Goal: Obtain resource: Download file/media

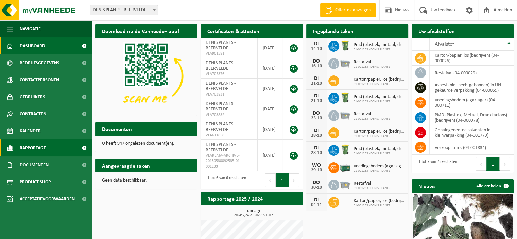
click at [36, 146] on span "Rapportage" at bounding box center [33, 147] width 26 height 17
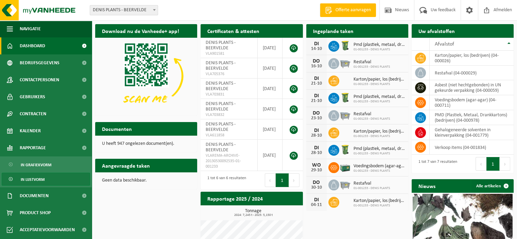
click at [35, 179] on span "In lijstvorm" at bounding box center [33, 179] width 24 height 13
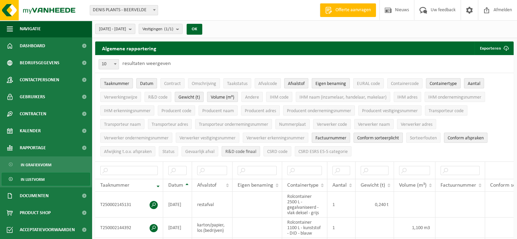
scroll to position [34, 0]
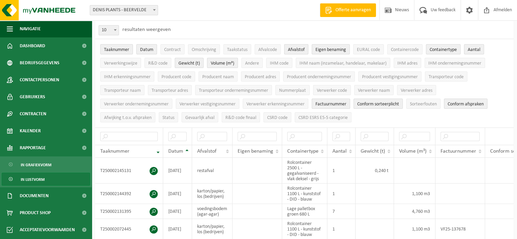
click at [298, 48] on span "Afvalstof" at bounding box center [296, 49] width 17 height 5
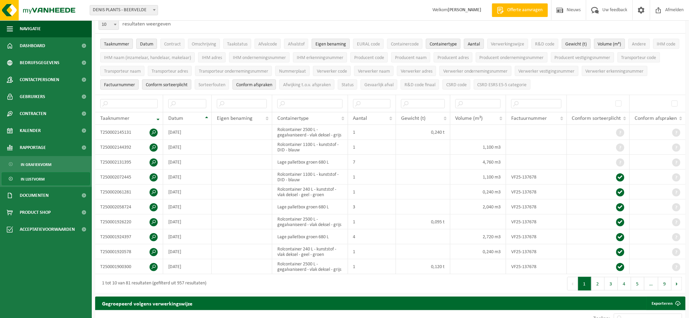
scroll to position [0, 0]
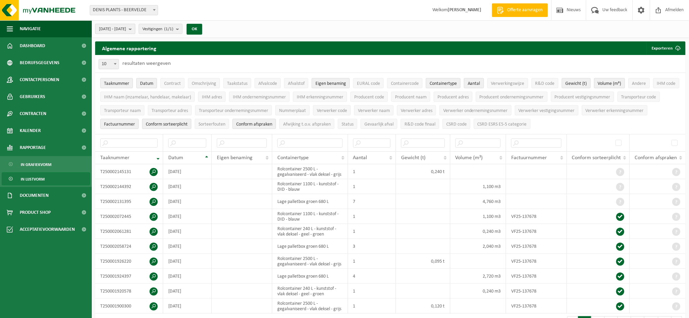
click at [135, 28] on button "[DATE] - [DATE]" at bounding box center [115, 29] width 40 height 10
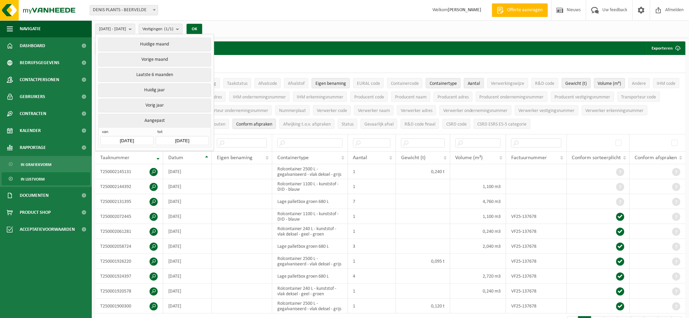
click at [132, 139] on input "[DATE]" at bounding box center [126, 140] width 53 height 9
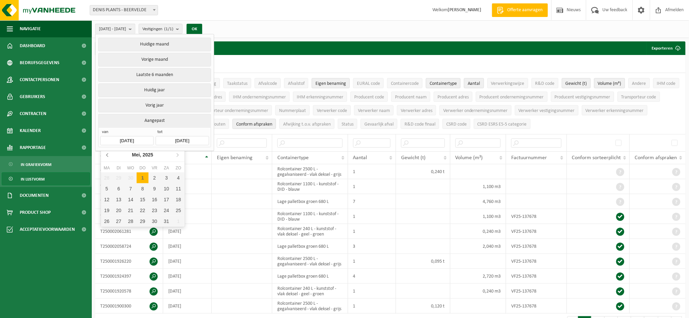
click at [107, 157] on icon at bounding box center [107, 155] width 2 height 3
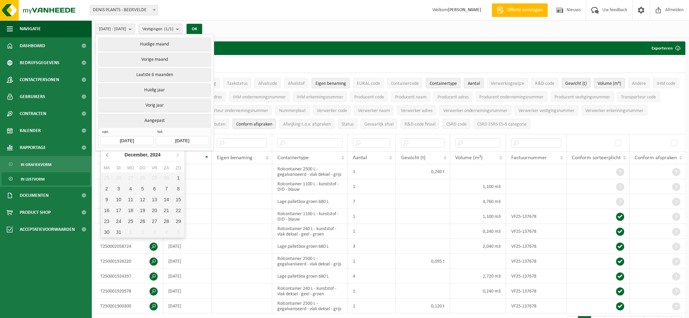
click at [107, 157] on icon at bounding box center [107, 155] width 2 height 3
click at [105, 230] on div "30" at bounding box center [107, 232] width 12 height 11
type input "[DATE]"
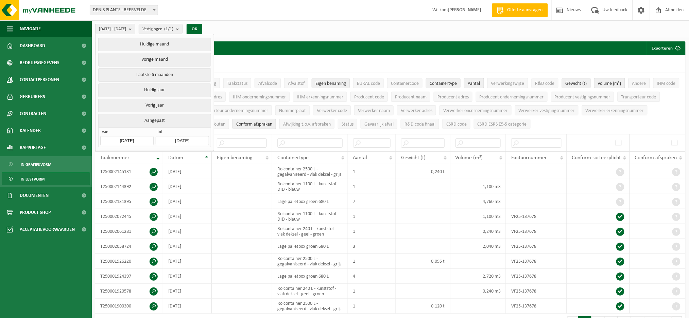
click at [192, 139] on input "[DATE]" at bounding box center [182, 140] width 53 height 9
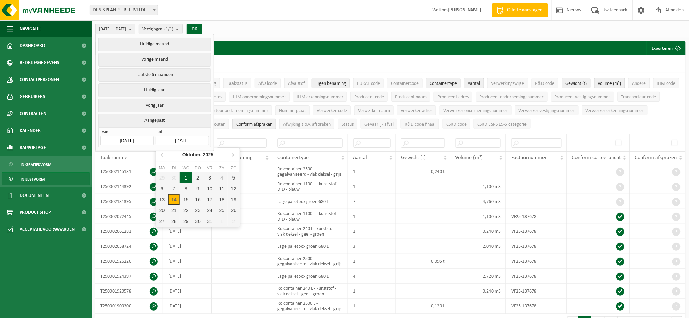
click at [185, 177] on div "1" at bounding box center [186, 178] width 12 height 11
type input "[DATE]"
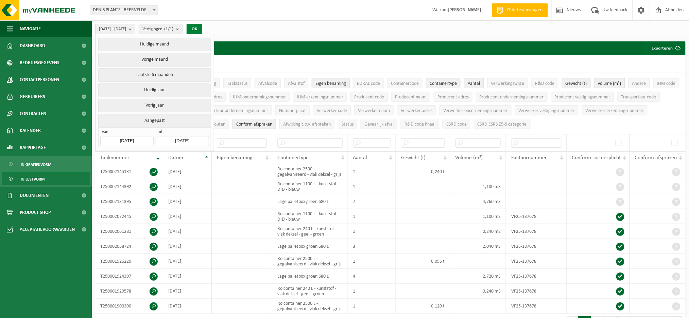
click at [202, 28] on button "OK" at bounding box center [194, 29] width 16 height 11
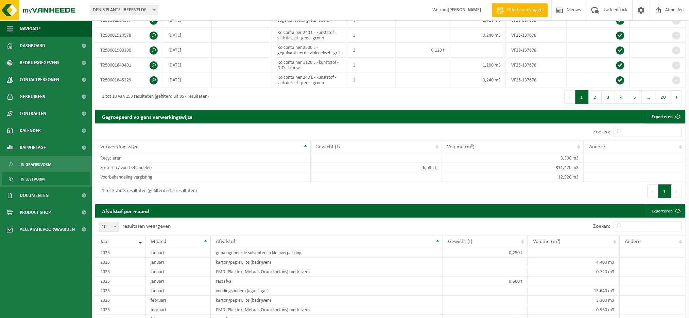
scroll to position [362, 0]
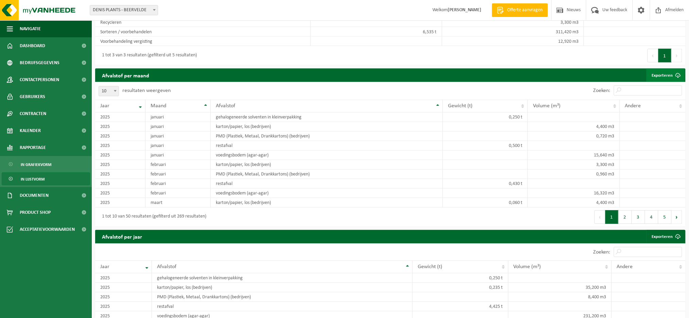
click at [516, 75] on link "Exporteren" at bounding box center [665, 76] width 38 height 14
click at [516, 77] on link "Exporteren" at bounding box center [665, 76] width 38 height 14
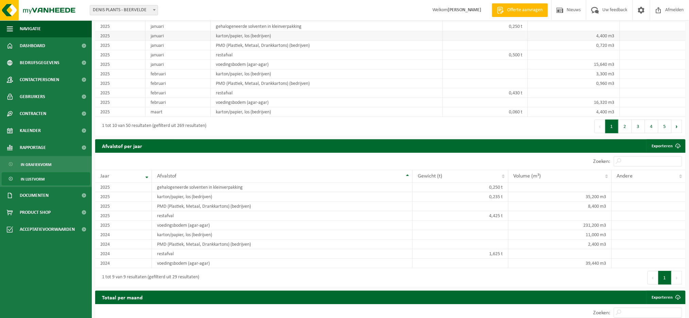
scroll to position [498, 0]
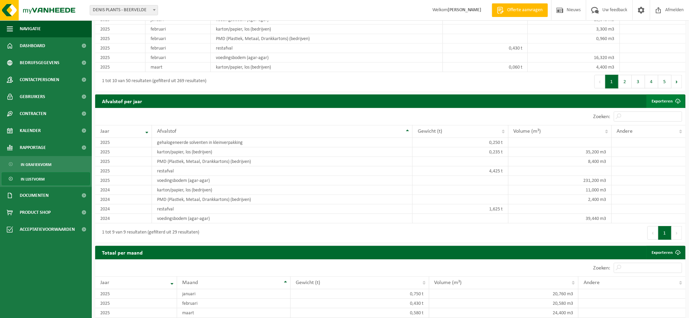
click at [516, 100] on link "Exporteren" at bounding box center [665, 101] width 38 height 14
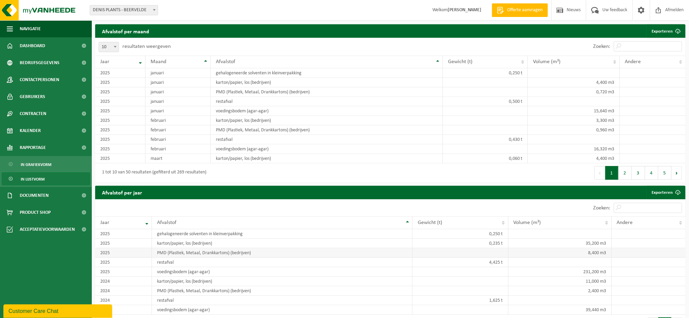
scroll to position [361, 0]
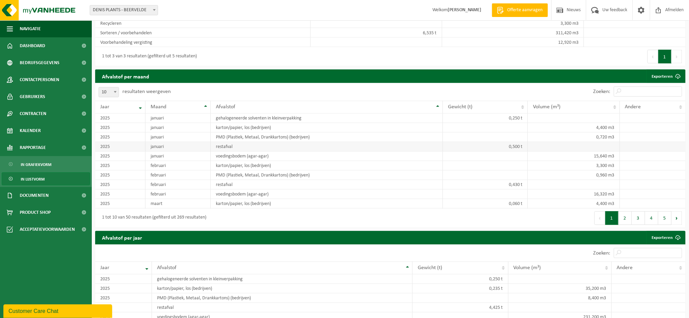
drag, startPoint x: 98, startPoint y: 106, endPoint x: 221, endPoint y: 144, distance: 128.6
click at [221, 144] on table "Jaar Maand Afvalstof Gewicht (t) Volume (m³) Andere [DATE] gehalogeneerde solve…" at bounding box center [390, 155] width 590 height 108
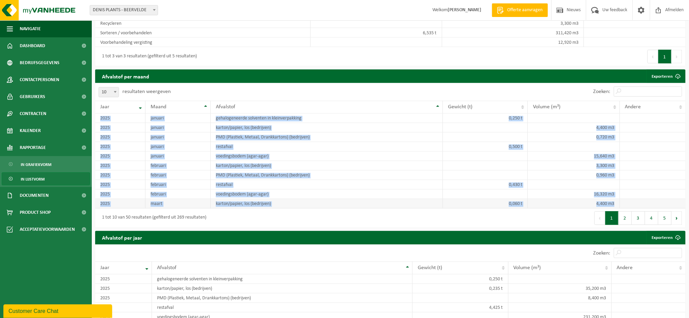
drag, startPoint x: 94, startPoint y: 107, endPoint x: 615, endPoint y: 206, distance: 529.7
click at [516, 206] on div "Afvalstof per maand Exporteren Even geduld. Door de grote hoeveelheid gegevens …" at bounding box center [390, 151] width 597 height 162
copy div "Jaar Maand Afvalstof Gewicht (t) Volume (m³) Andere [DATE] gehalogeneerde solve…"
click at [178, 208] on td "maart" at bounding box center [177, 204] width 65 height 10
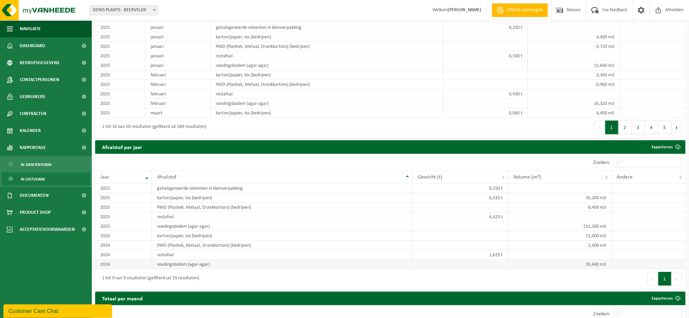
scroll to position [497, 0]
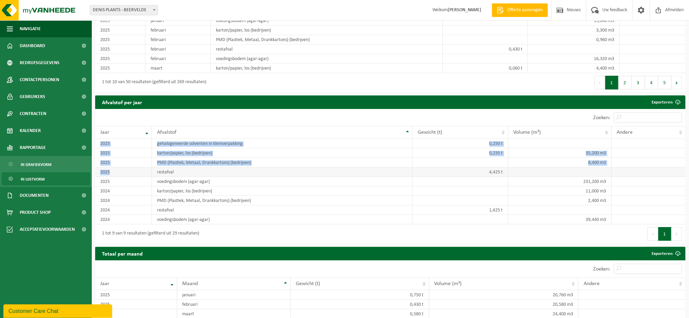
drag, startPoint x: 93, startPoint y: 128, endPoint x: 111, endPoint y: 175, distance: 49.9
click at [111, 175] on div "Afvalstof per jaar Exporteren Even geduld. Door de grote hoeveelheid gegevens d…" at bounding box center [390, 170] width 597 height 151
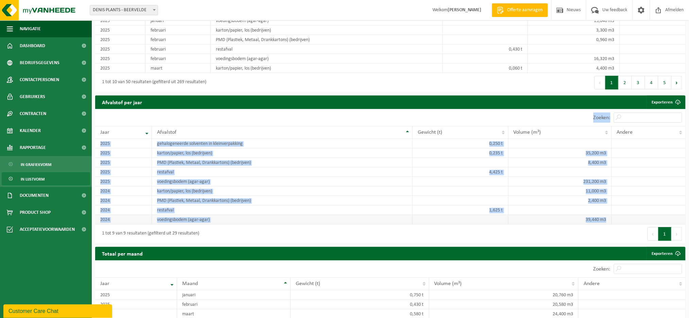
drag, startPoint x: 93, startPoint y: 114, endPoint x: 607, endPoint y: 220, distance: 524.4
click at [516, 220] on div "Afvalstof per jaar Exporteren Even geduld. Door de grote hoeveelheid gegevens d…" at bounding box center [390, 170] width 597 height 151
copy div "10 25 50 100 10 resultaten weergeven Zoeken: Jaar Afvalstof Gewicht (t) Volume …"
click at [516, 187] on td "11,000 m3" at bounding box center [559, 191] width 103 height 10
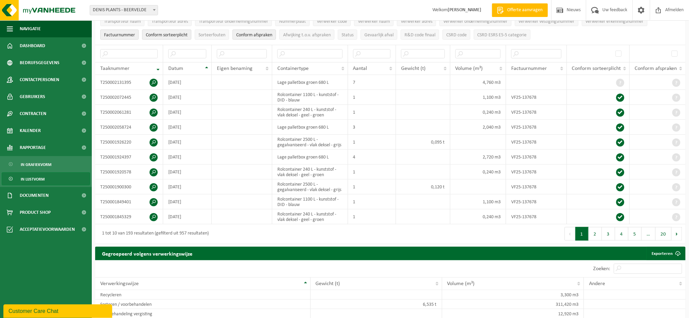
scroll to position [44, 0]
